Goal: Check status: Check status

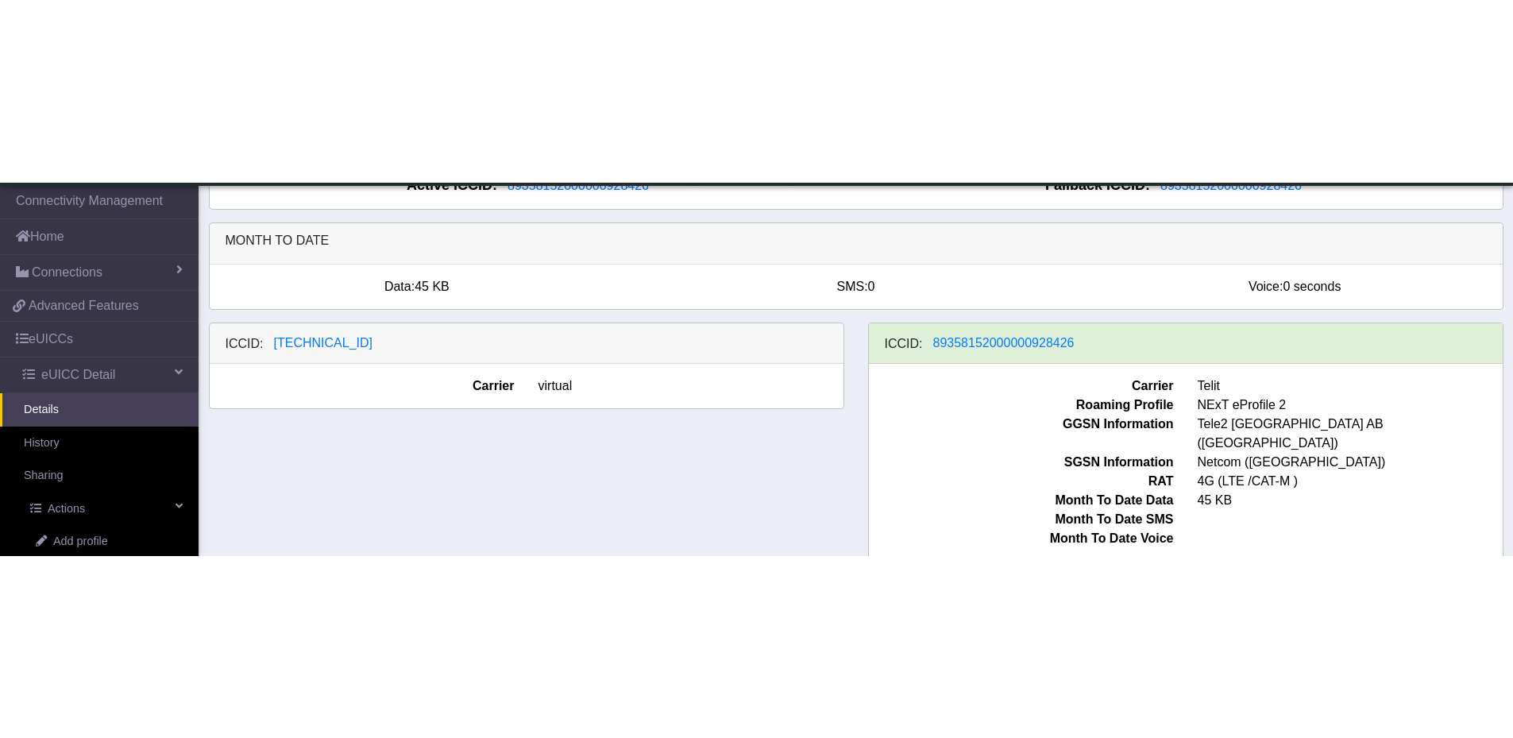
scroll to position [34, 0]
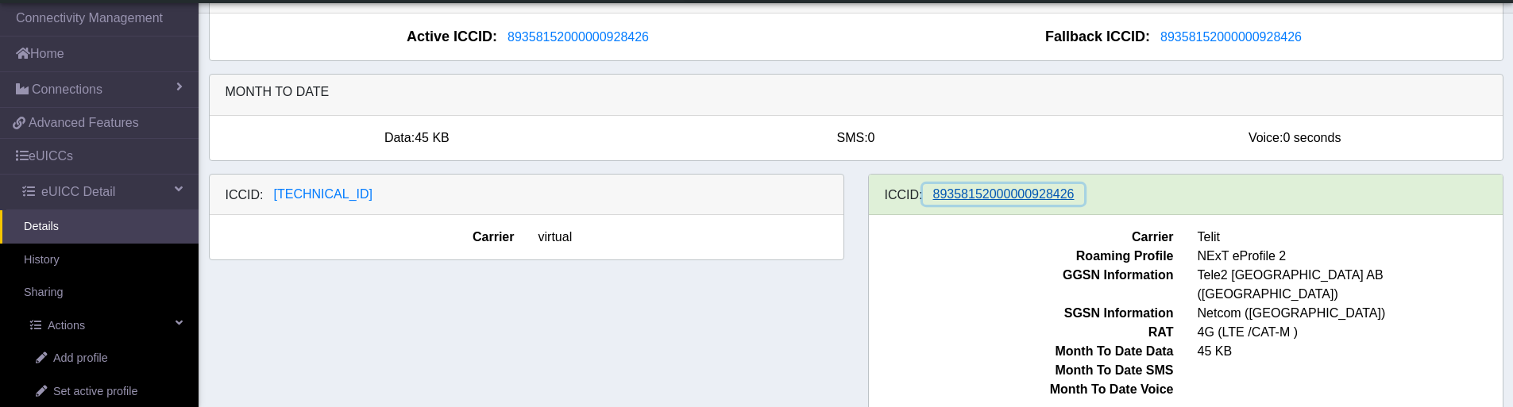
drag, startPoint x: 1016, startPoint y: 195, endPoint x: 974, endPoint y: 199, distance: 42.3
click at [974, 199] on span "89358152000000928426" at bounding box center [1003, 193] width 141 height 13
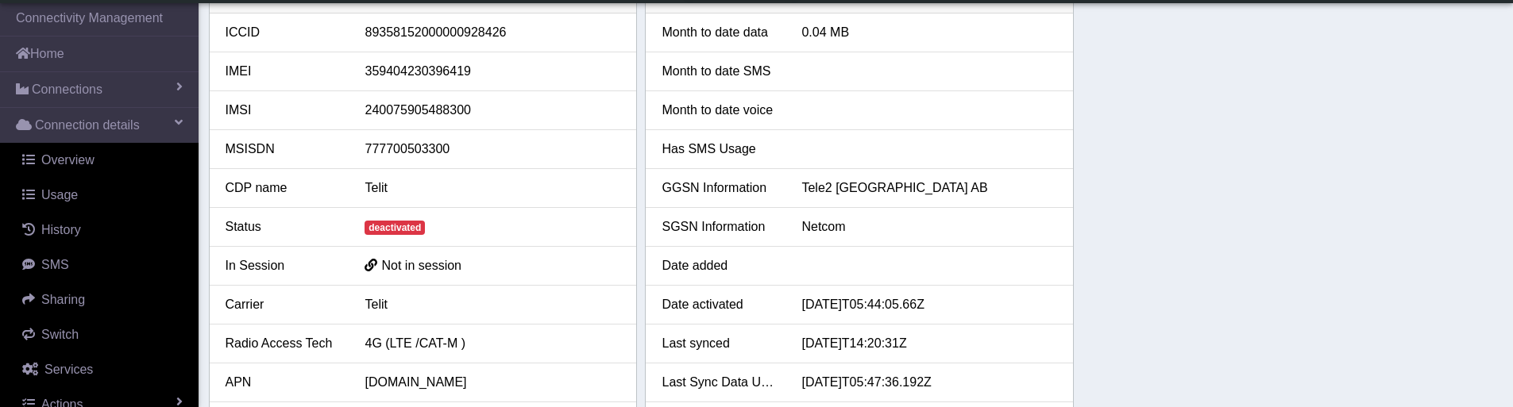
click at [422, 33] on div "89358152000000928426" at bounding box center [492, 32] width 279 height 19
copy div "89358152000000928426"
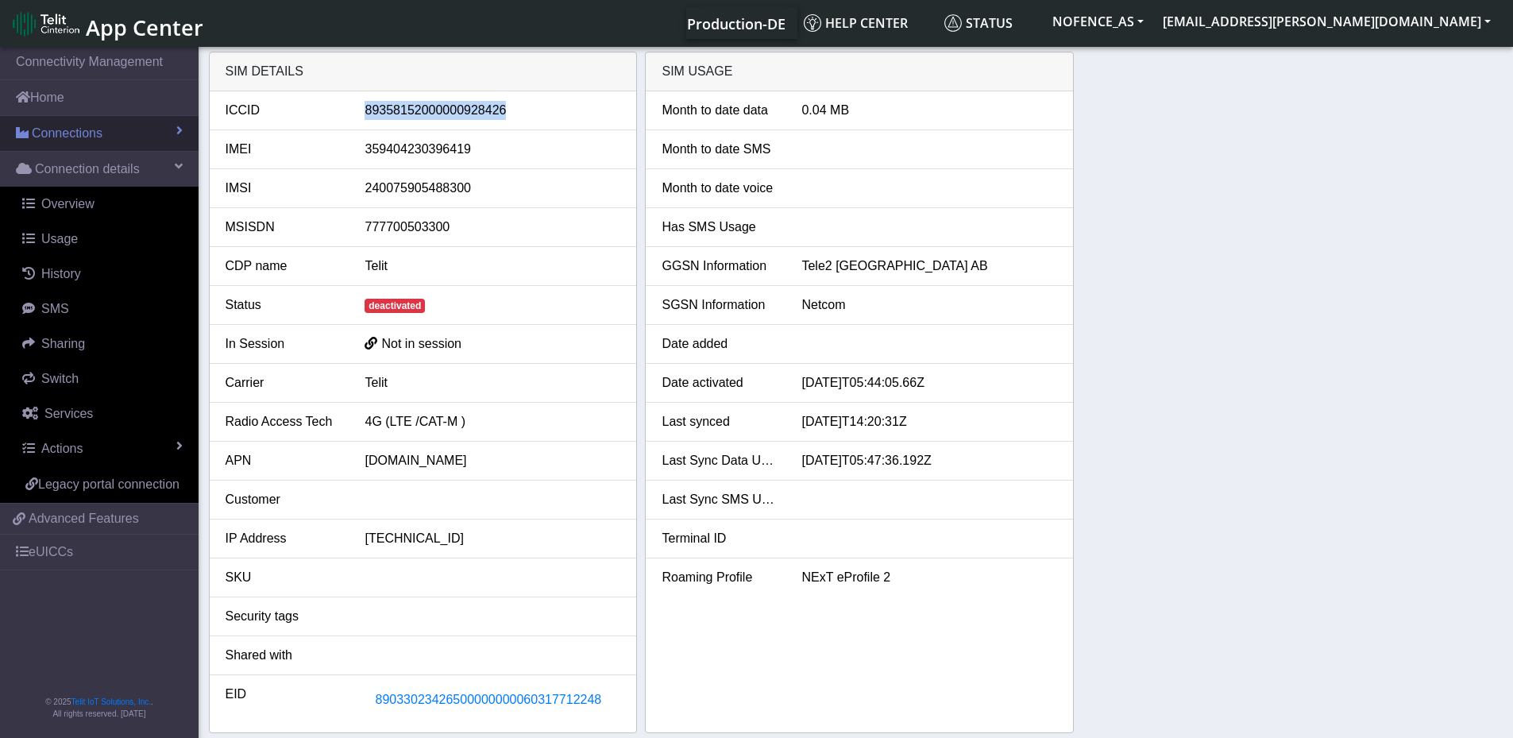
drag, startPoint x: 63, startPoint y: 138, endPoint x: 71, endPoint y: 143, distance: 9.3
click at [64, 138] on span "Connections" at bounding box center [67, 133] width 71 height 19
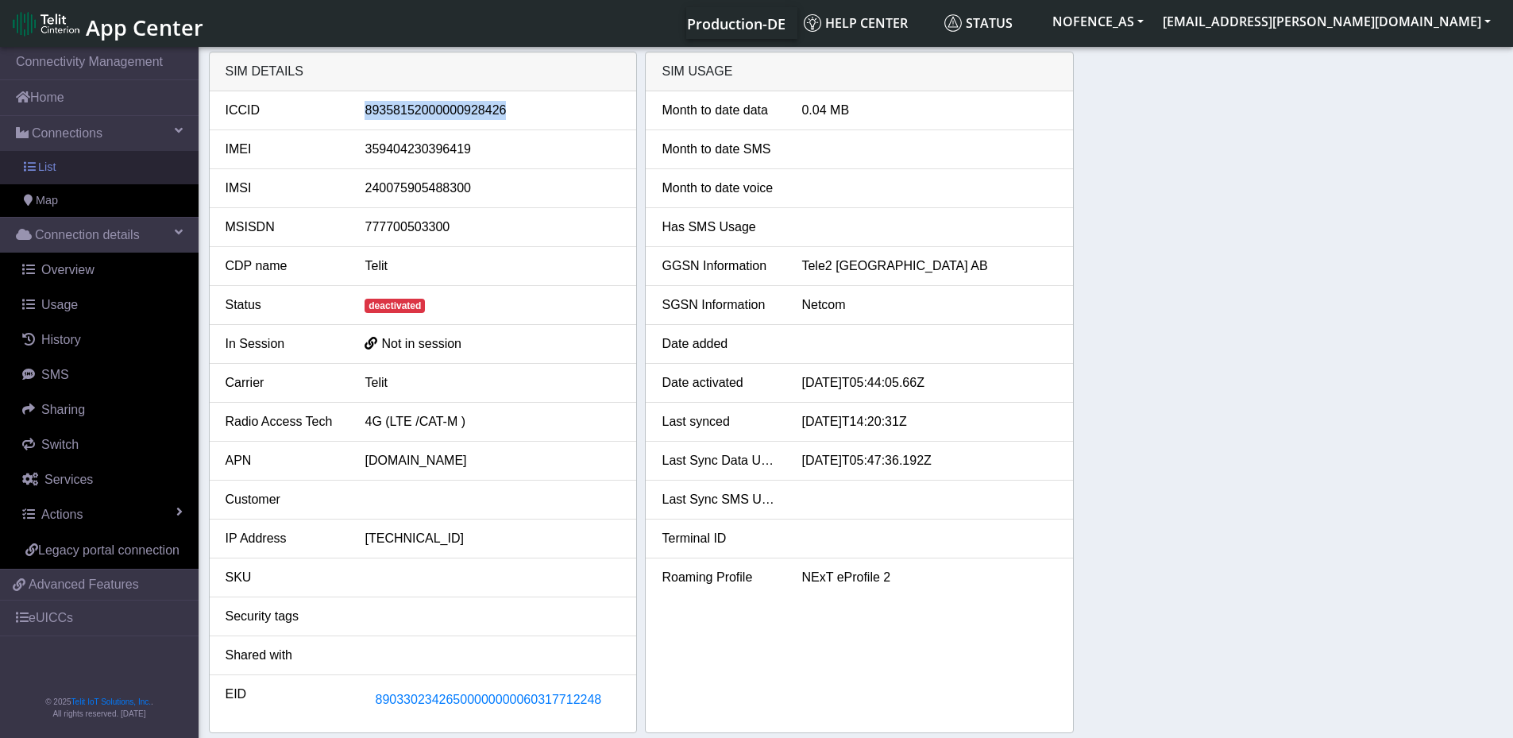
click at [54, 170] on span "List" at bounding box center [46, 167] width 17 height 17
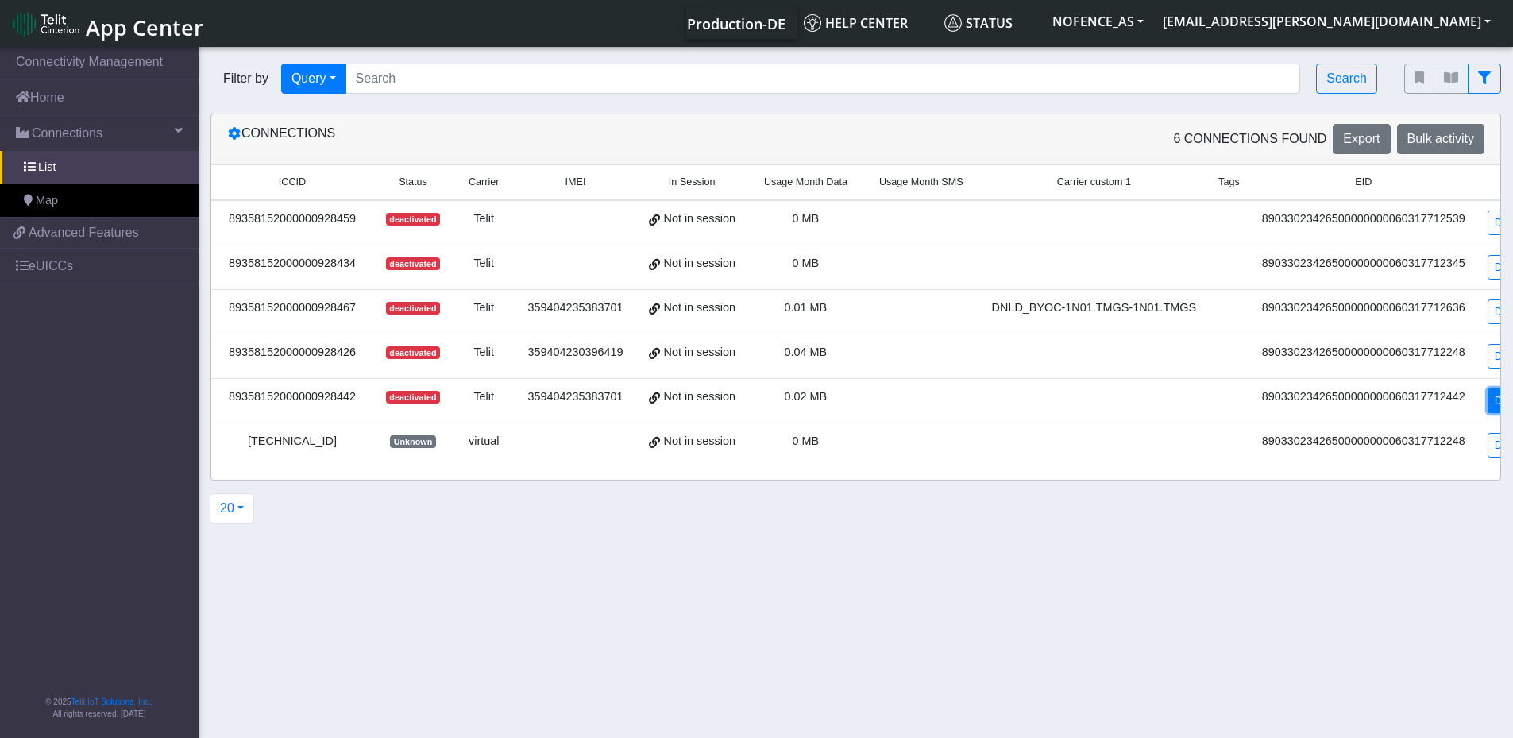
click at [1487, 362] on link "Details" at bounding box center [1511, 400] width 48 height 25
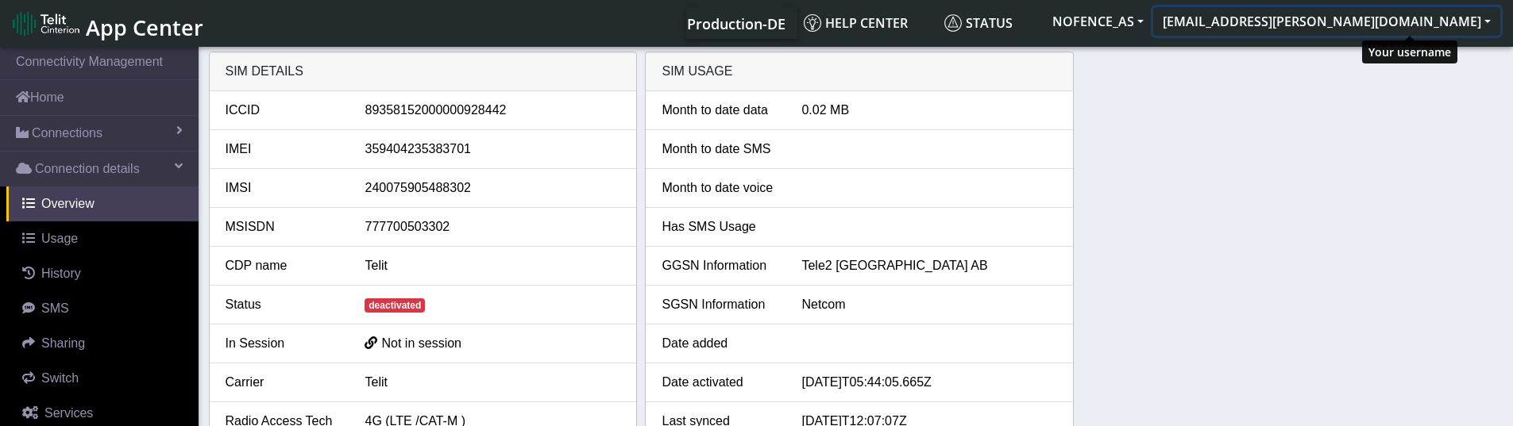
click at [1354, 21] on button "[EMAIL_ADDRESS][PERSON_NAME][DOMAIN_NAME]" at bounding box center [1326, 21] width 347 height 29
click at [1371, 184] on div "SIM details ICCID 89358152000000928442 IMEI 359404235383701 IMSI 24007590548830…" at bounding box center [856, 392] width 1294 height 681
click at [1367, 23] on button "[EMAIL_ADDRESS][PERSON_NAME][DOMAIN_NAME]" at bounding box center [1326, 21] width 347 height 29
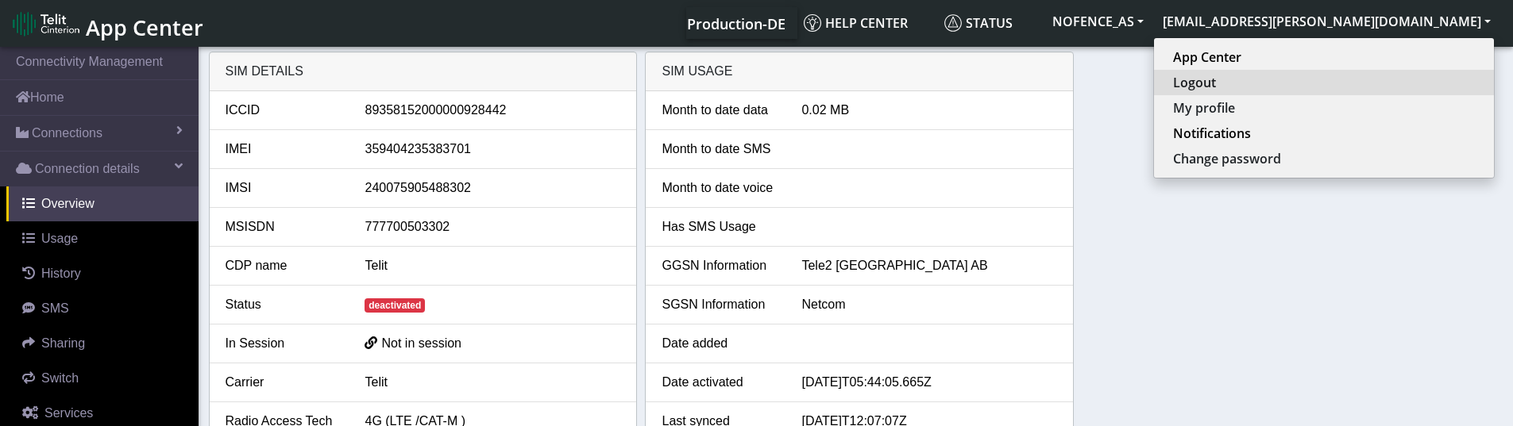
click at [1363, 82] on button "Logout" at bounding box center [1324, 82] width 340 height 25
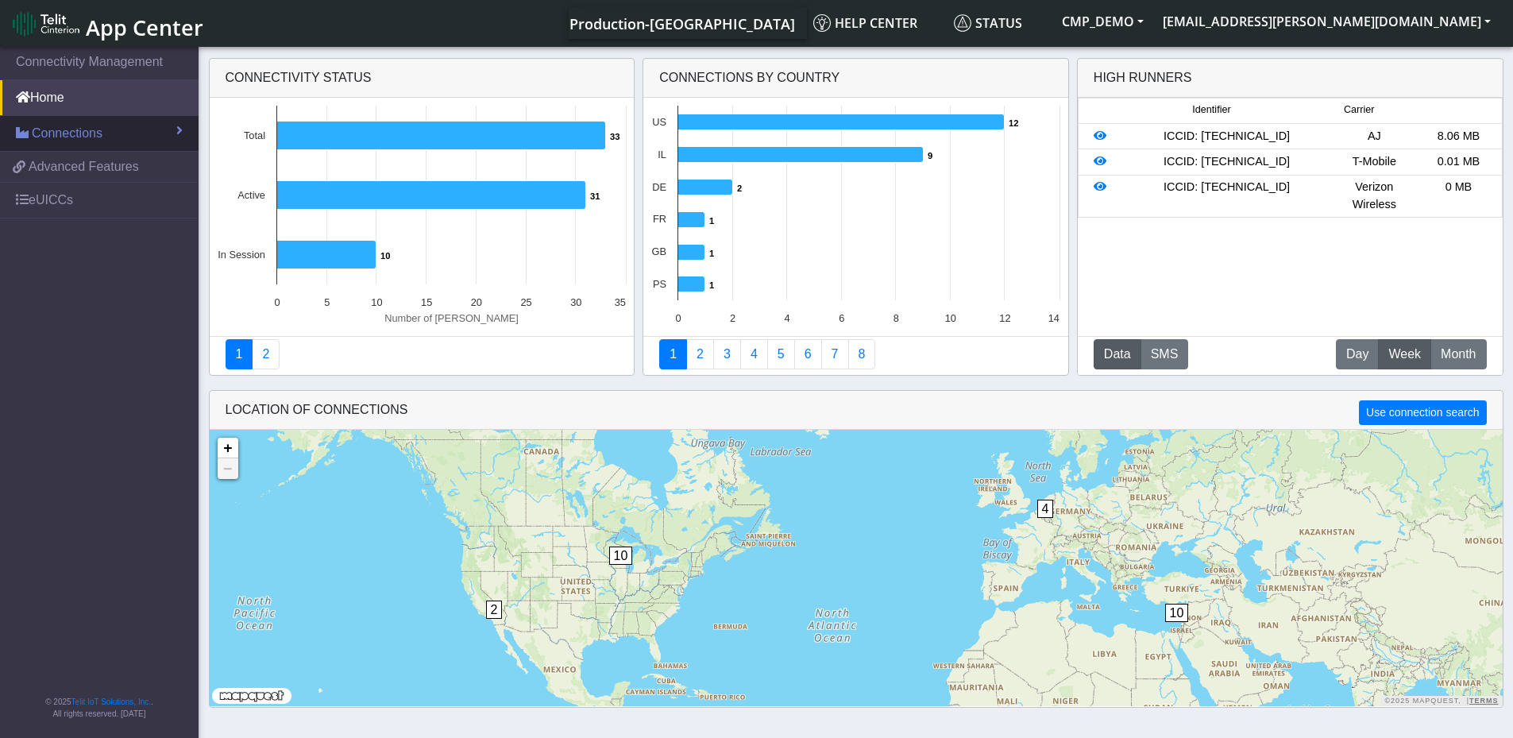
click at [52, 133] on span "Connections" at bounding box center [67, 133] width 71 height 19
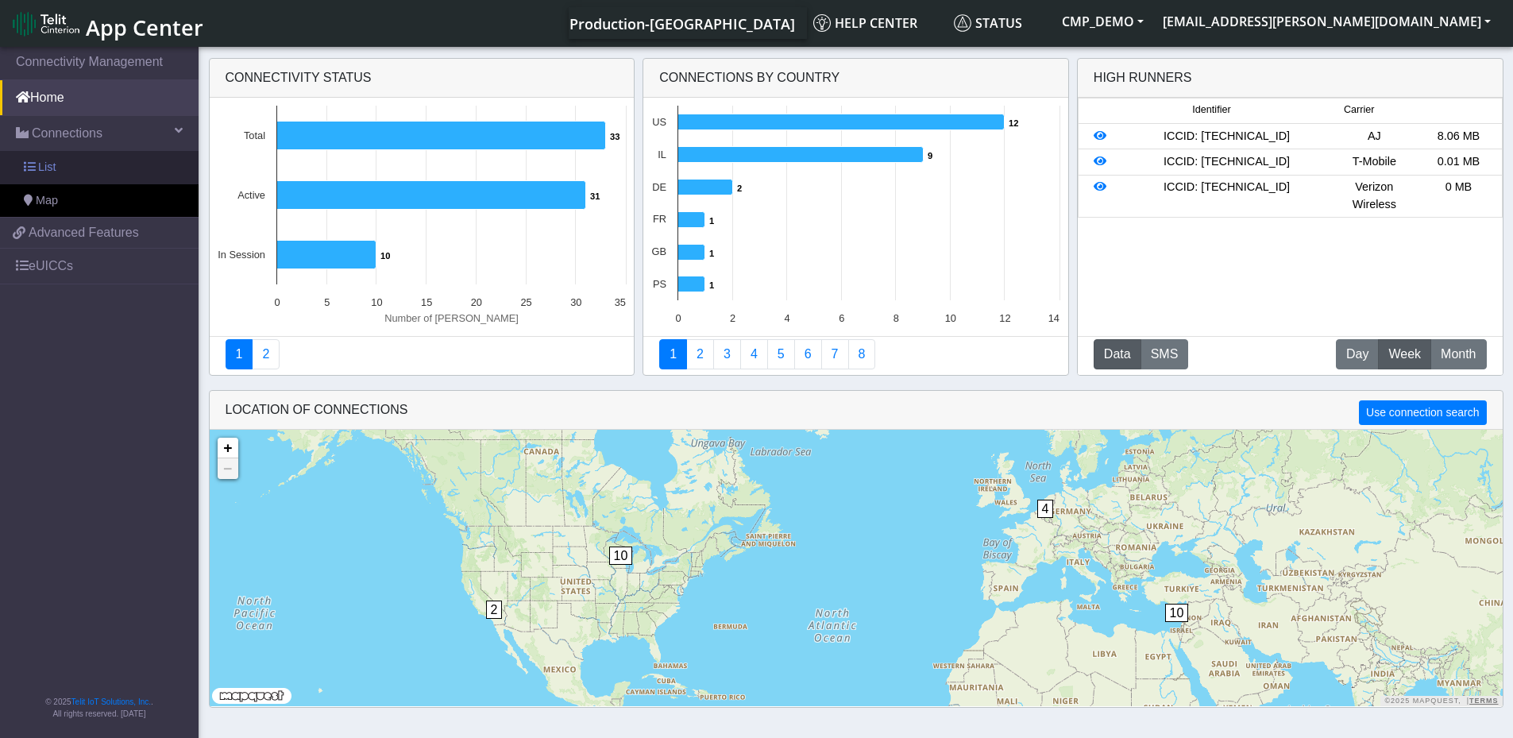
click at [56, 172] on link "List" at bounding box center [99, 167] width 199 height 33
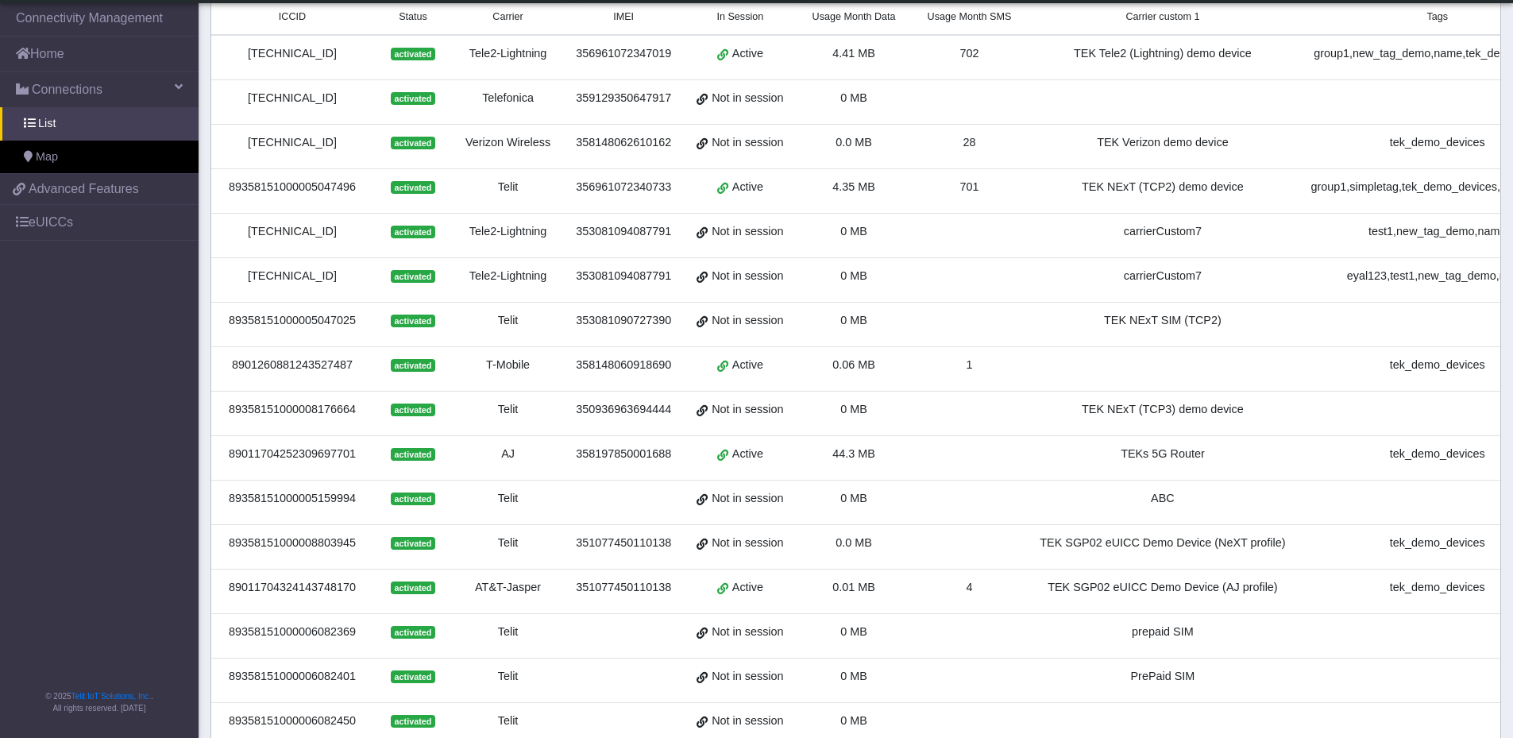
scroll to position [159, 0]
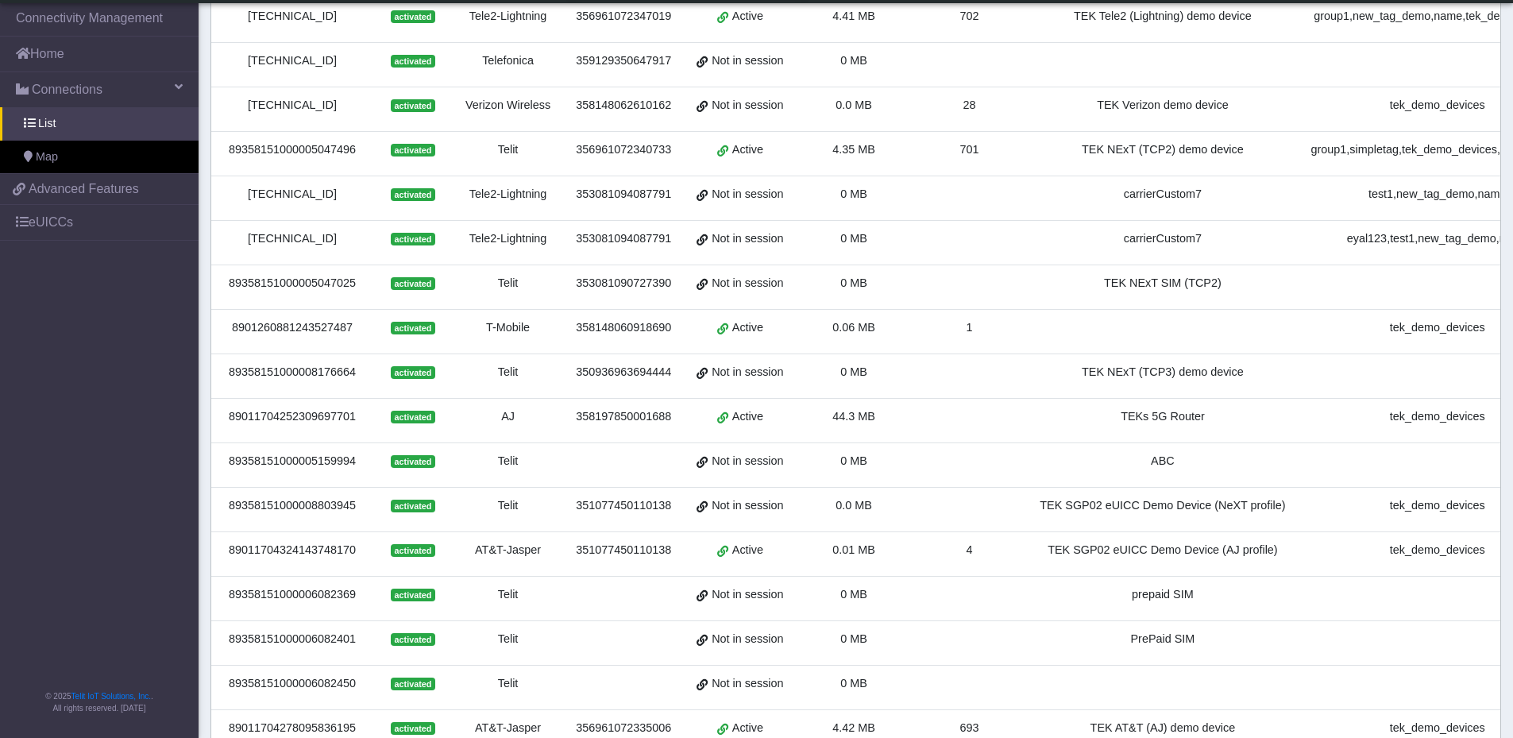
click at [298, 375] on div "89358151000008176664" at bounding box center [292, 372] width 143 height 17
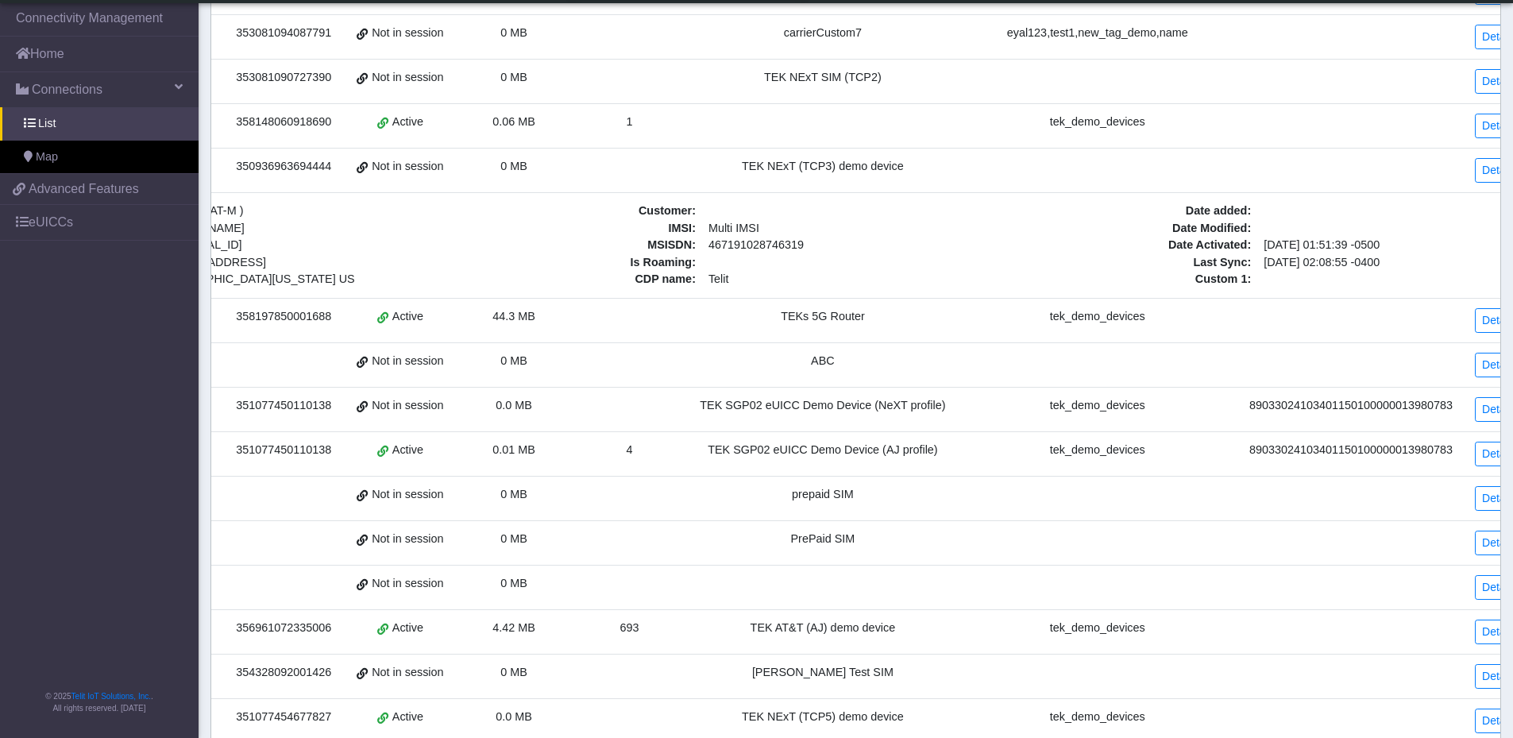
scroll to position [349, 0]
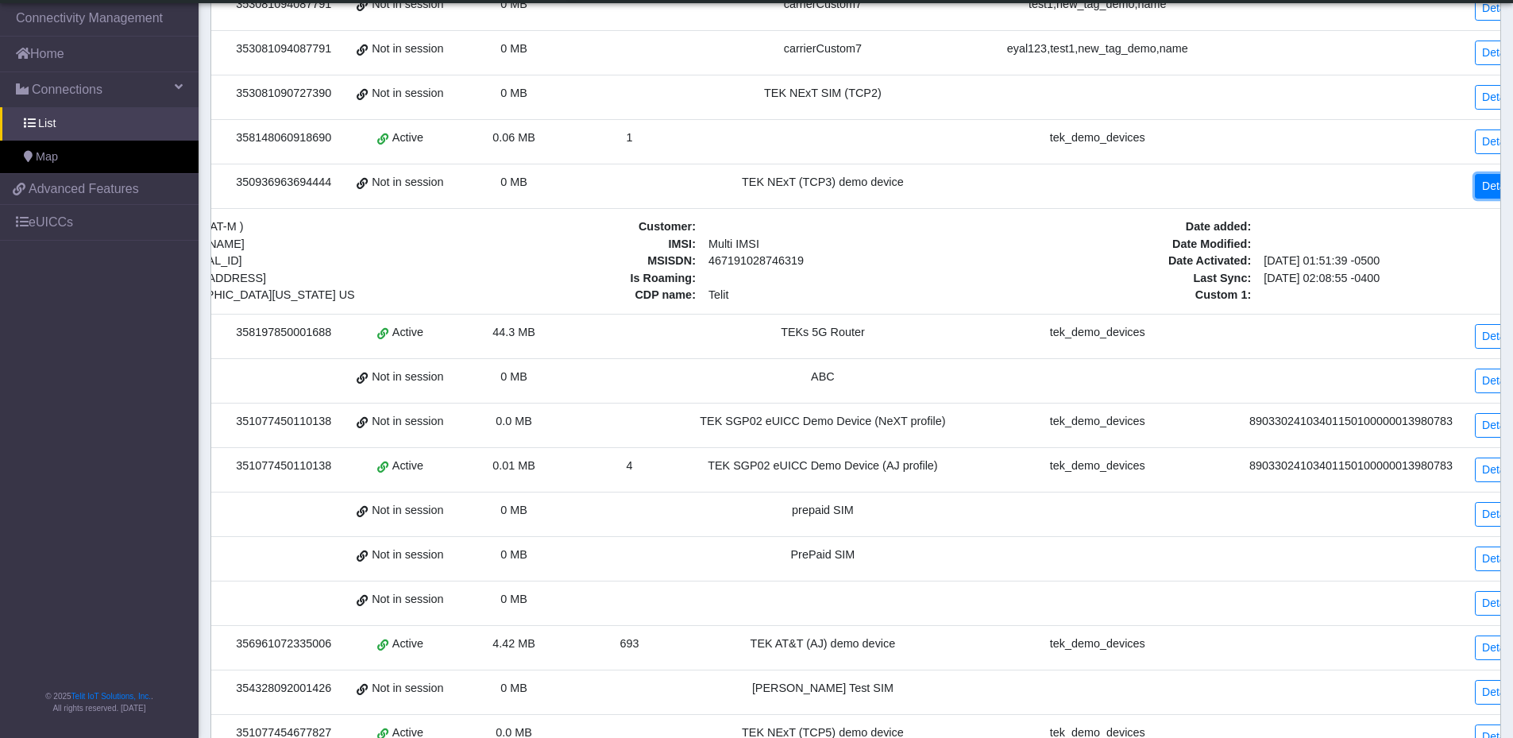
click at [1474, 190] on link "Details" at bounding box center [1498, 186] width 48 height 25
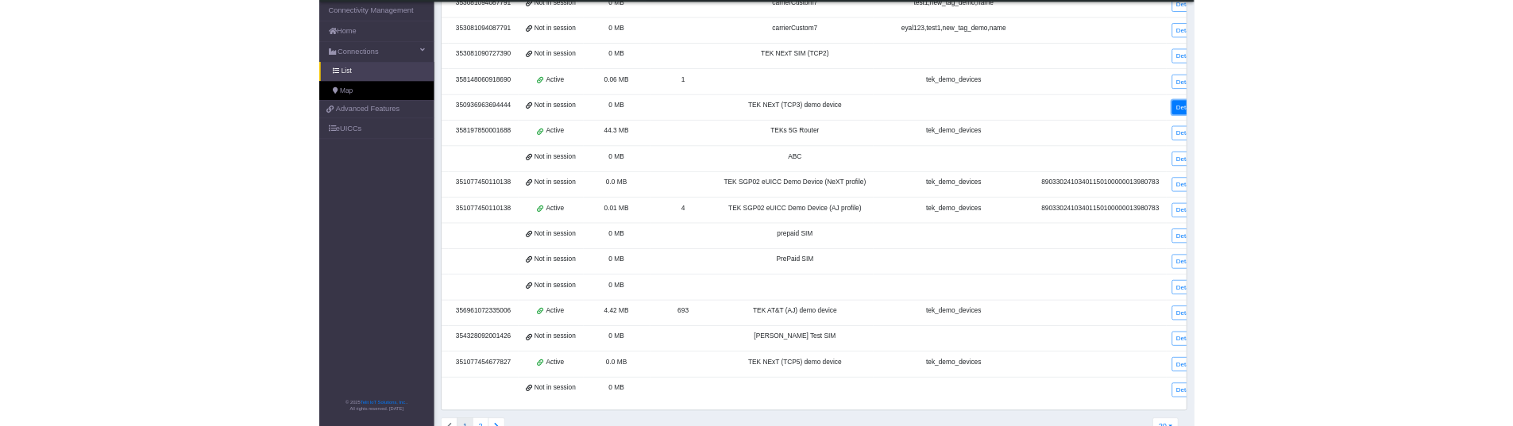
scroll to position [0, 337]
